Goal: Navigation & Orientation: Find specific page/section

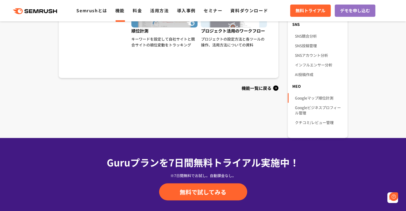
scroll to position [395, 0]
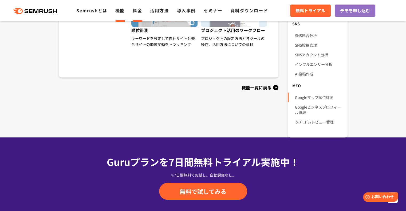
click at [140, 9] on link "料金" at bounding box center [137, 10] width 9 height 6
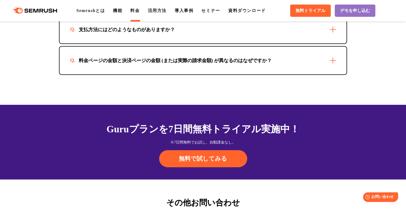
scroll to position [1663, 0]
